Goal: Transaction & Acquisition: Purchase product/service

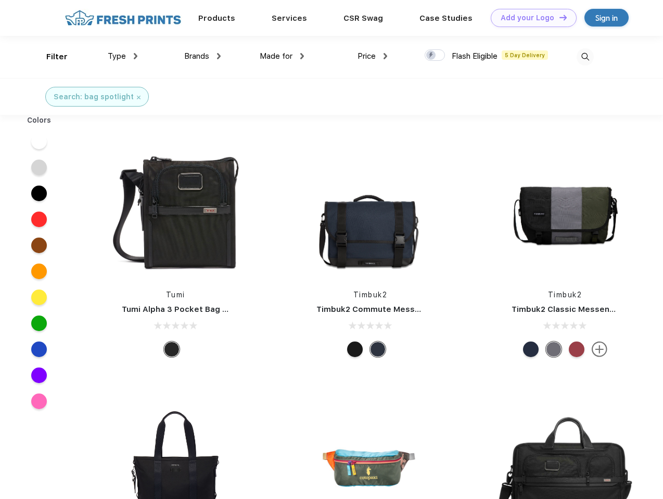
scroll to position [1, 0]
click at [529, 18] on link "Add your Logo Design Tool" at bounding box center [533, 18] width 86 height 18
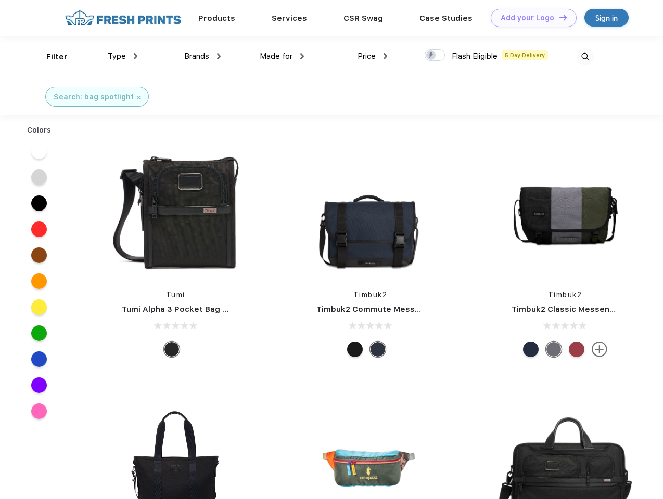
click at [0, 0] on div "Design Tool" at bounding box center [0, 0] width 0 height 0
click at [558, 17] on link "Add your Logo Design Tool" at bounding box center [533, 18] width 86 height 18
click at [50, 57] on div "Filter" at bounding box center [56, 57] width 21 height 12
click at [123, 56] on span "Type" at bounding box center [117, 55] width 18 height 9
click at [202, 56] on span "Brands" at bounding box center [196, 55] width 25 height 9
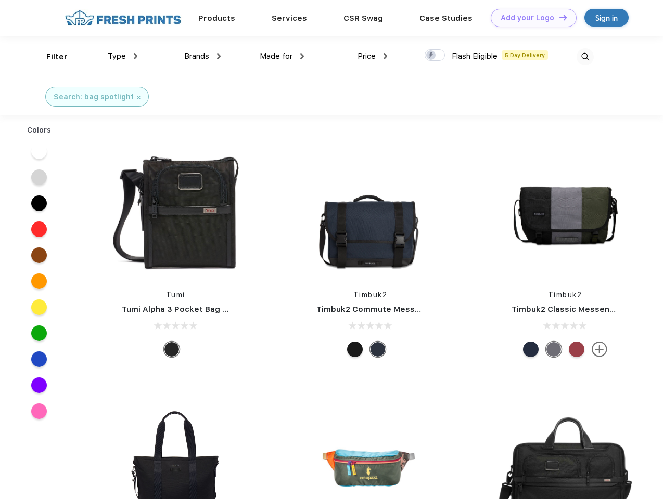
click at [282, 56] on span "Made for" at bounding box center [276, 55] width 33 height 9
click at [372, 56] on span "Price" at bounding box center [366, 55] width 18 height 9
click at [435, 56] on div at bounding box center [434, 54] width 20 height 11
click at [431, 56] on input "checkbox" at bounding box center [427, 52] width 7 height 7
click at [585, 57] on img at bounding box center [584, 56] width 17 height 17
